Goal: Transaction & Acquisition: Purchase product/service

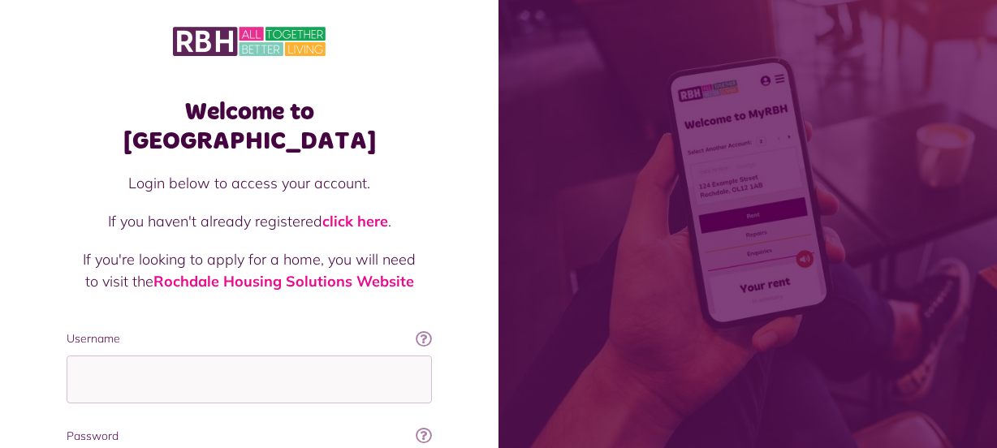
scroll to position [147, 0]
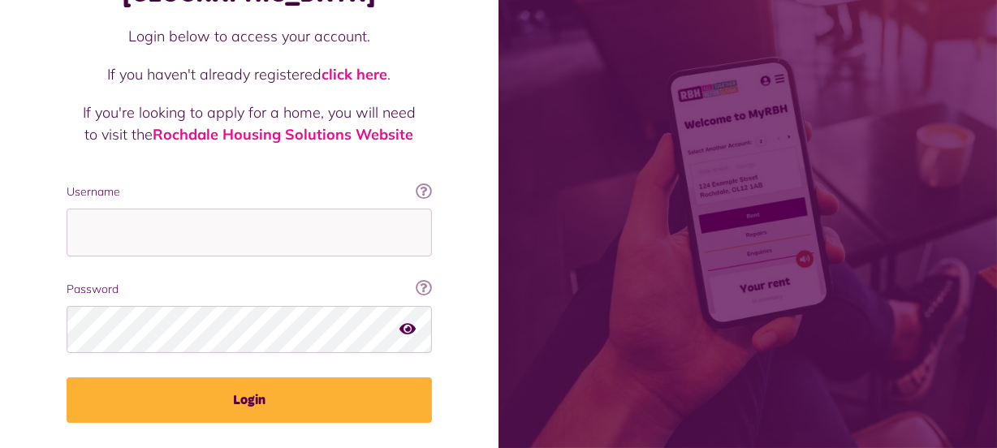
type input "**********"
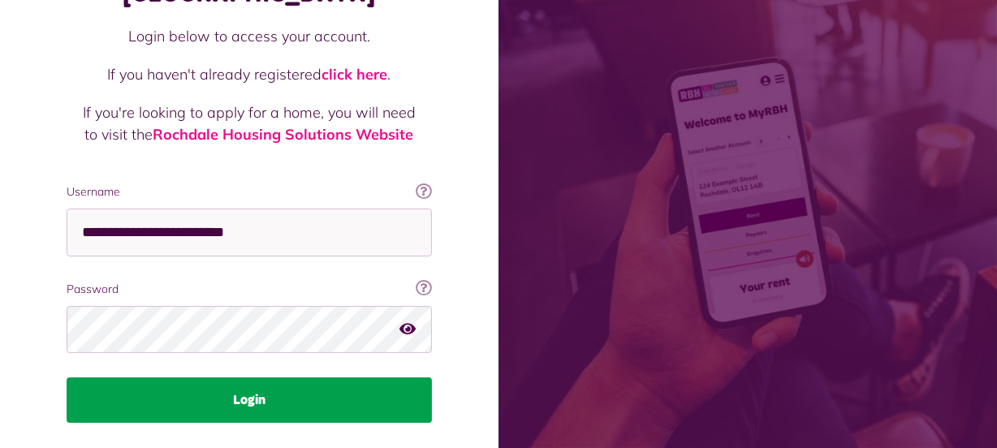
click at [211, 377] on button "Login" at bounding box center [249, 399] width 365 height 45
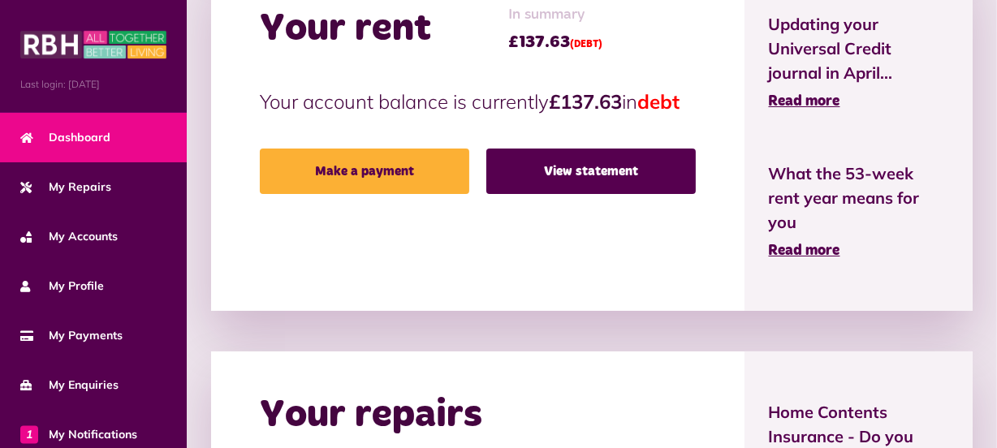
scroll to position [445, 0]
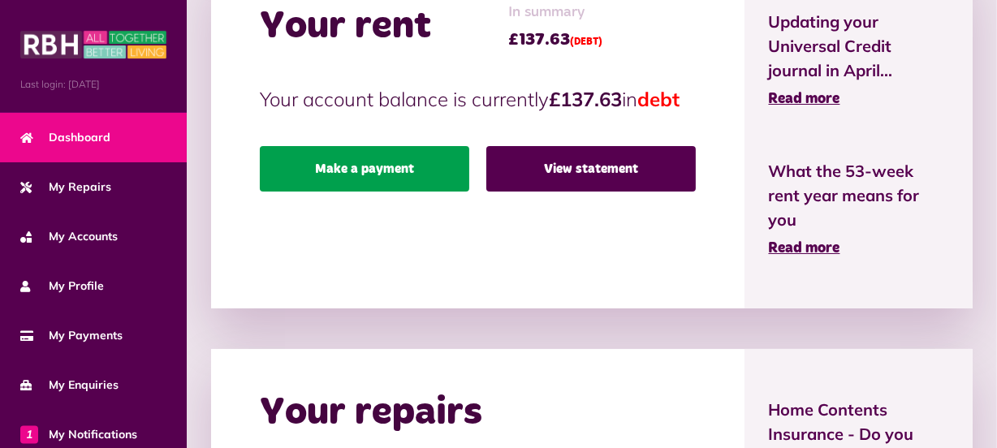
click at [368, 192] on link "Make a payment" at bounding box center [364, 168] width 209 height 45
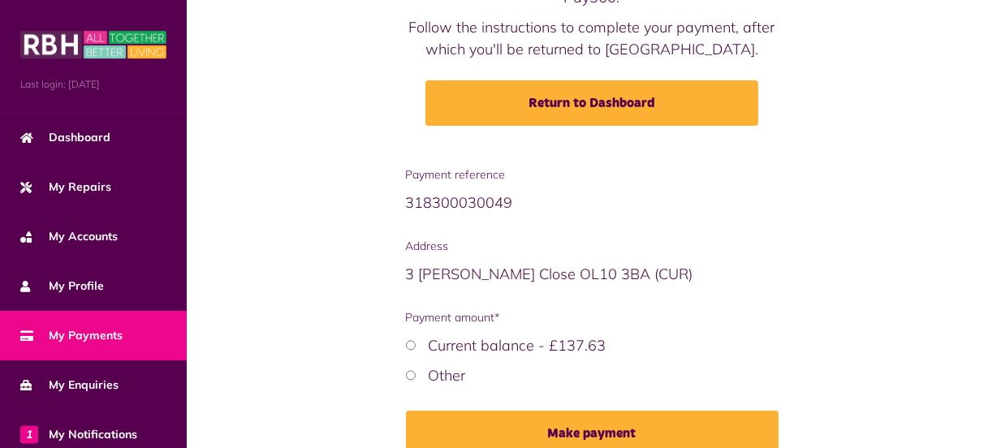
scroll to position [268, 0]
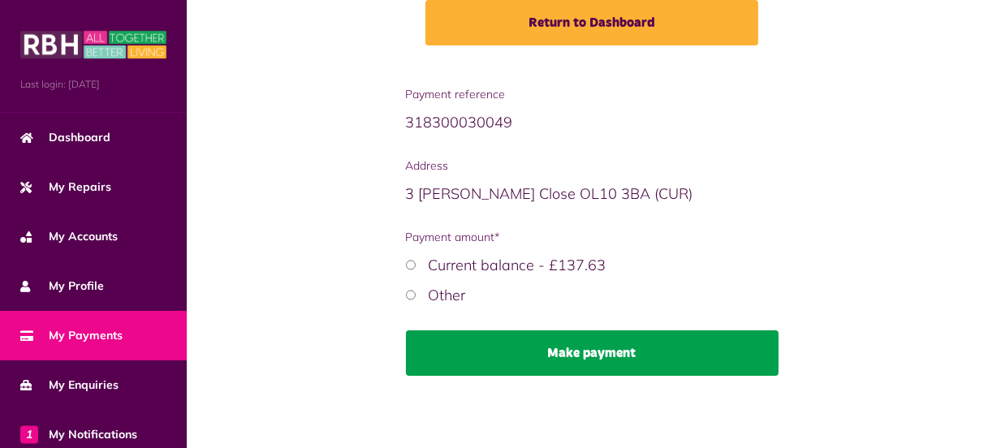
click at [575, 348] on button "Make payment" at bounding box center [592, 352] width 373 height 45
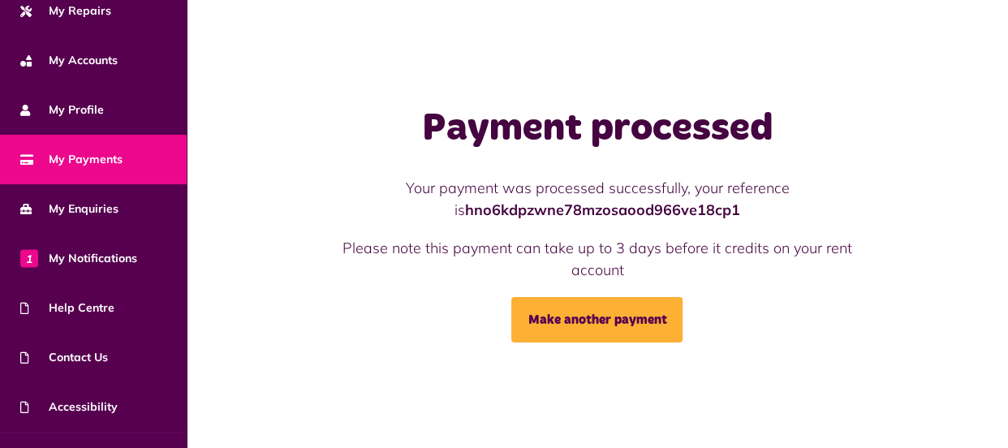
scroll to position [209, 0]
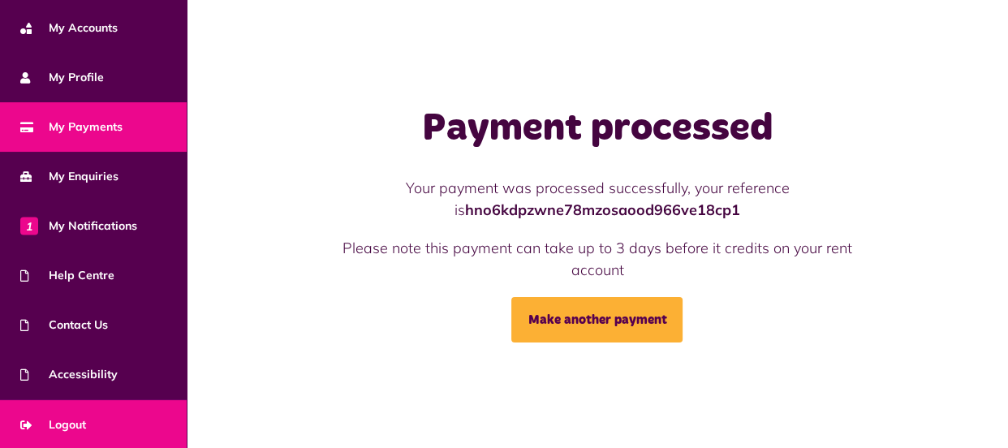
click at [87, 425] on link "Logout" at bounding box center [93, 425] width 187 height 50
